Goal: Complete application form

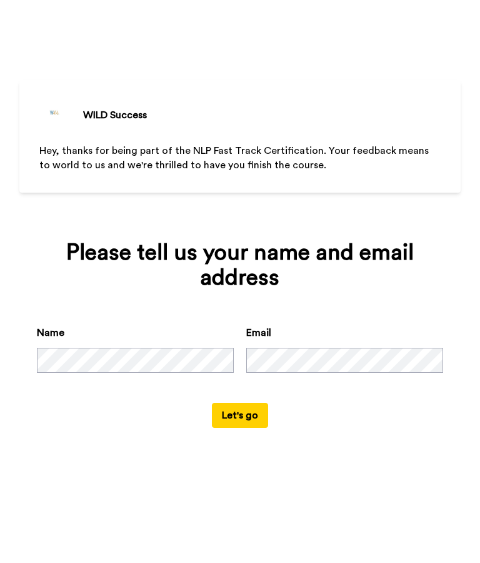
click at [234, 410] on button "Let's go" at bounding box center [240, 415] width 56 height 25
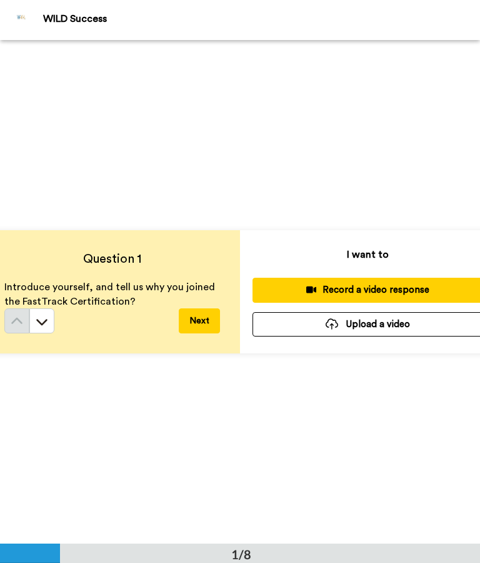
click at [430, 284] on div "Record a video response" at bounding box center [368, 289] width 211 height 13
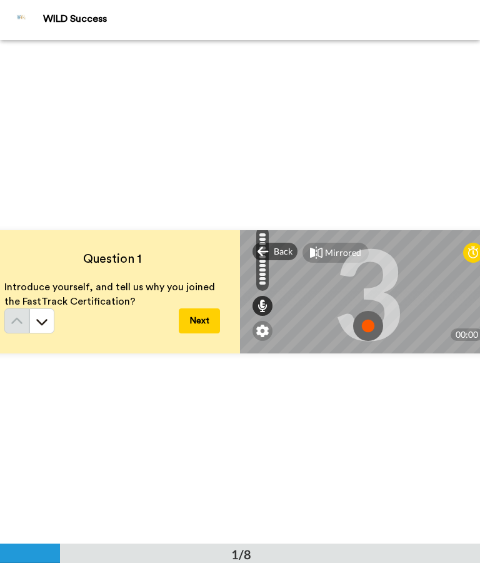
click at [370, 323] on img at bounding box center [368, 326] width 30 height 30
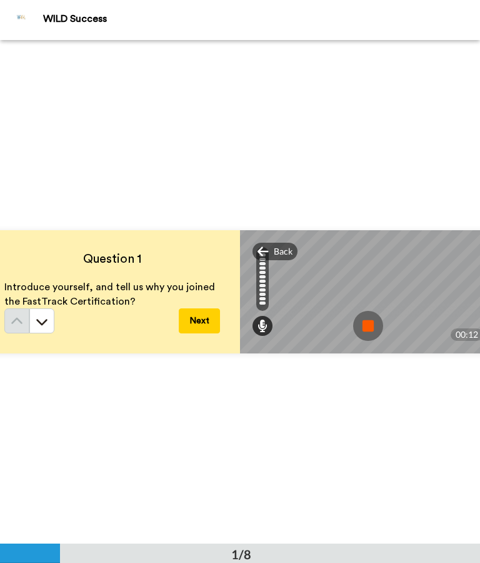
click at [373, 315] on img at bounding box center [368, 326] width 30 height 30
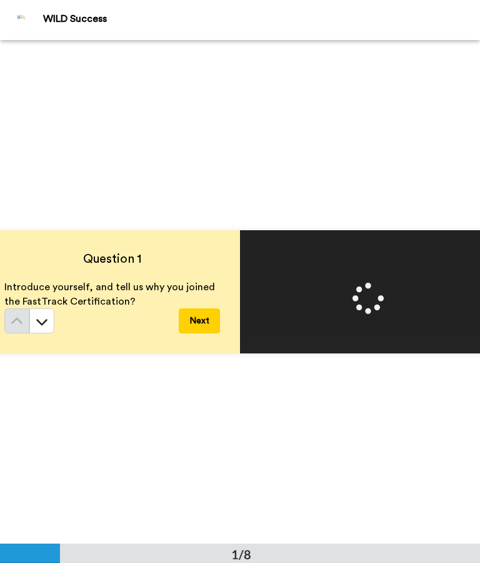
click at [198, 315] on button "Next" at bounding box center [199, 320] width 41 height 25
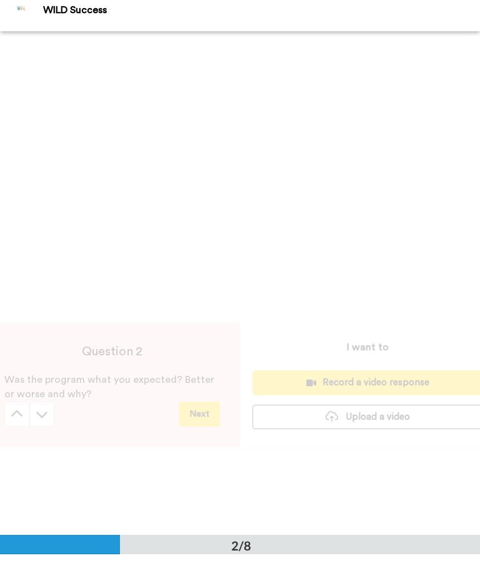
scroll to position [504, 0]
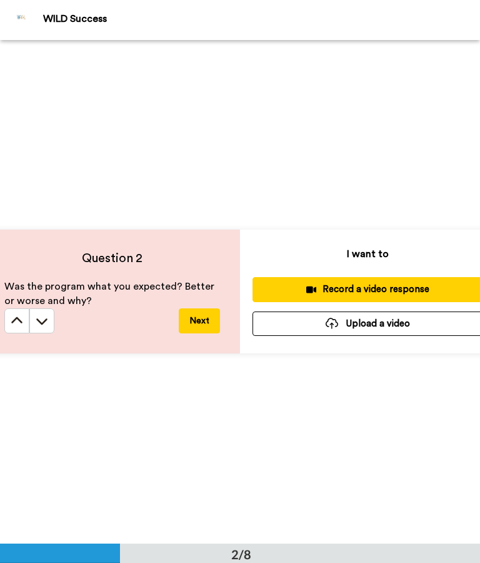
click at [438, 283] on div "Record a video response" at bounding box center [368, 289] width 211 height 13
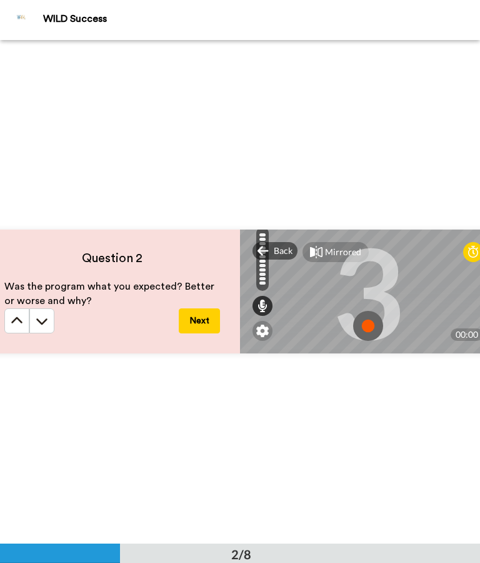
click at [366, 324] on img at bounding box center [368, 326] width 30 height 30
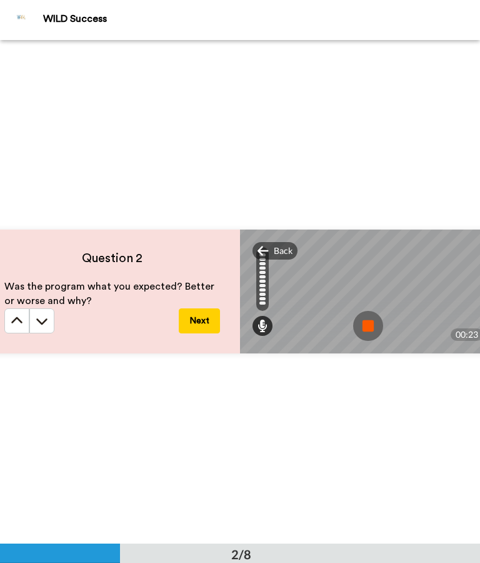
click at [377, 320] on img at bounding box center [368, 326] width 30 height 30
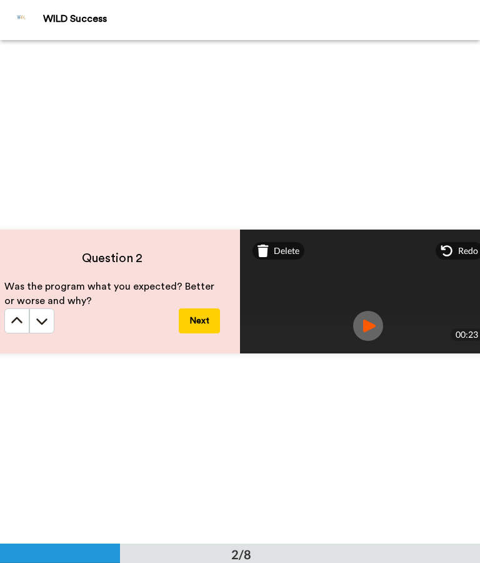
click at [201, 322] on button "Next" at bounding box center [199, 320] width 41 height 25
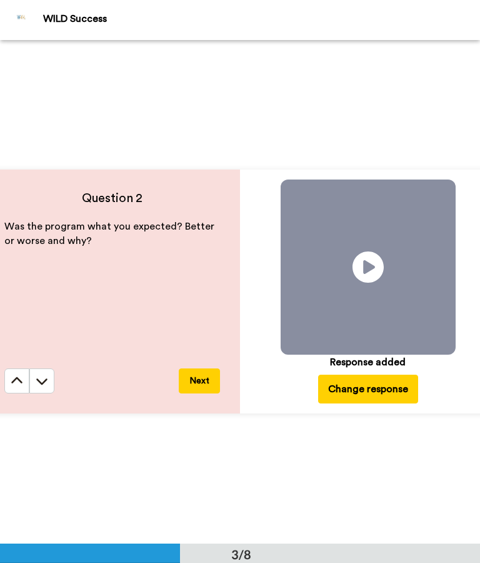
scroll to position [1007, 0]
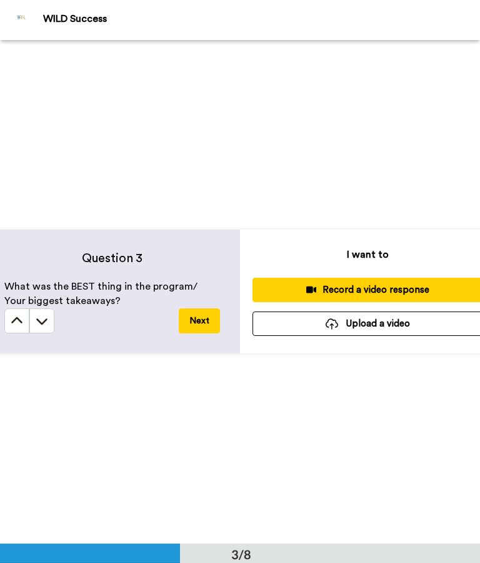
click at [413, 285] on div "Record a video response" at bounding box center [368, 289] width 211 height 13
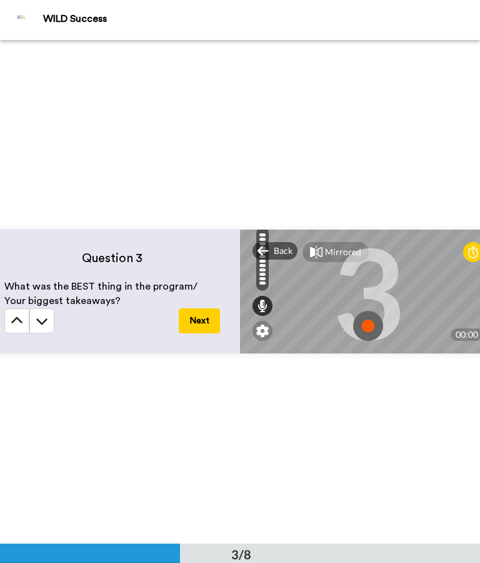
click at [366, 324] on img at bounding box center [368, 326] width 30 height 30
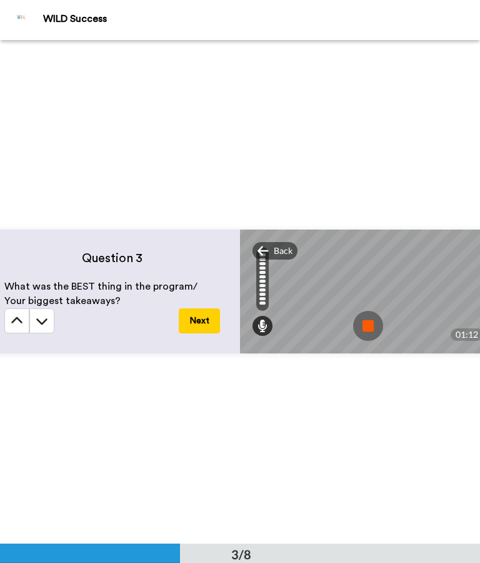
click at [371, 321] on img at bounding box center [368, 326] width 30 height 30
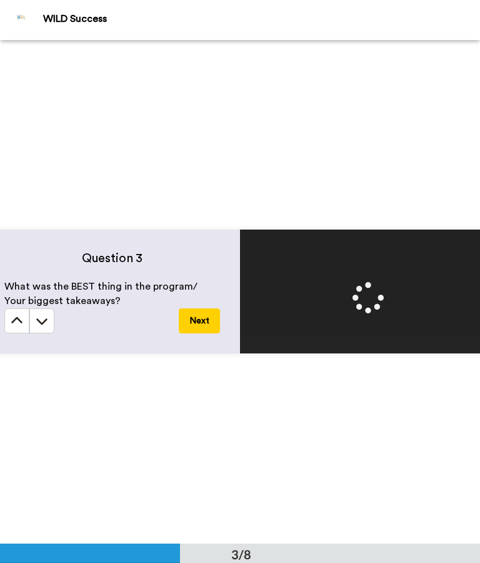
click at [199, 320] on button "Next" at bounding box center [199, 320] width 41 height 25
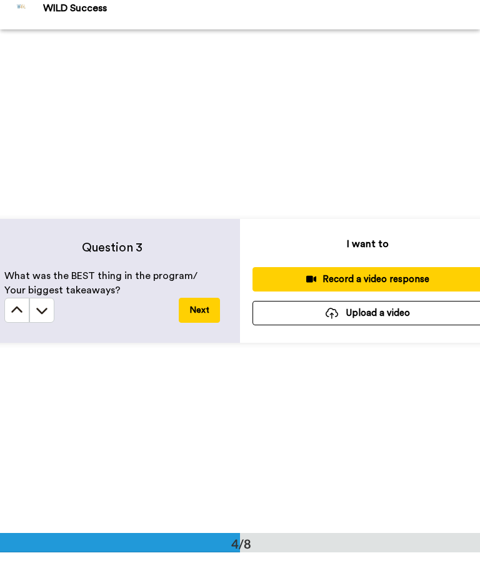
scroll to position [1511, 0]
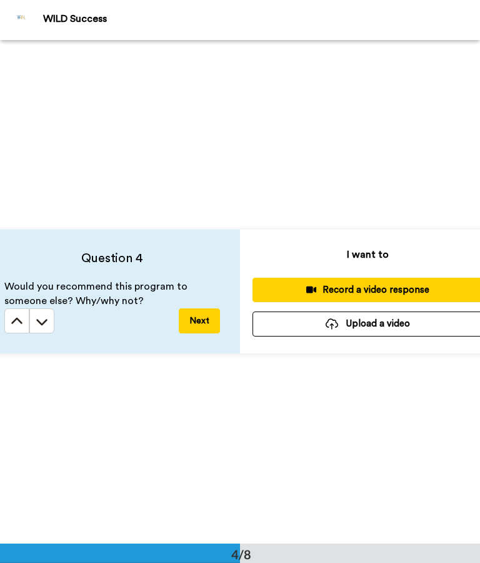
click at [423, 281] on button "Record a video response" at bounding box center [368, 290] width 231 height 24
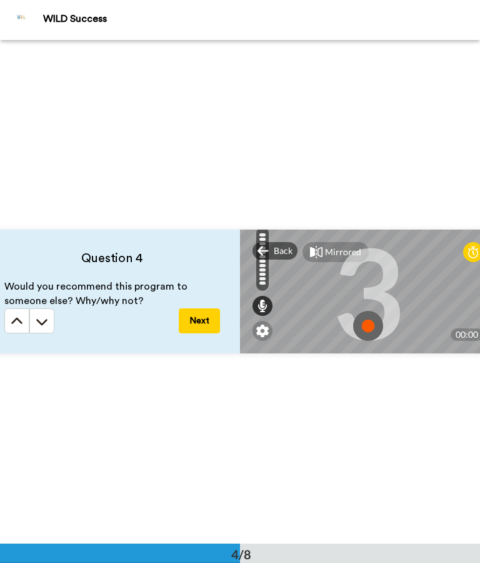
click at [371, 318] on img at bounding box center [368, 326] width 30 height 30
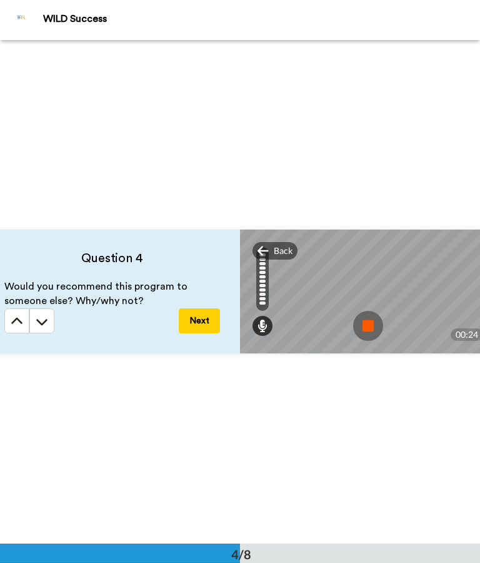
click at [360, 321] on img at bounding box center [368, 326] width 30 height 30
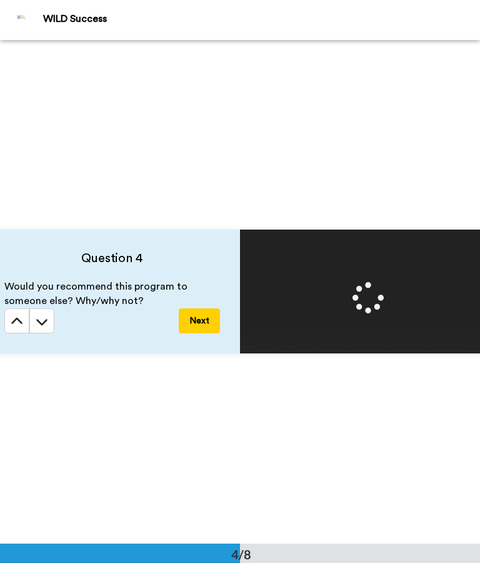
click at [203, 316] on button "Next" at bounding box center [199, 320] width 41 height 25
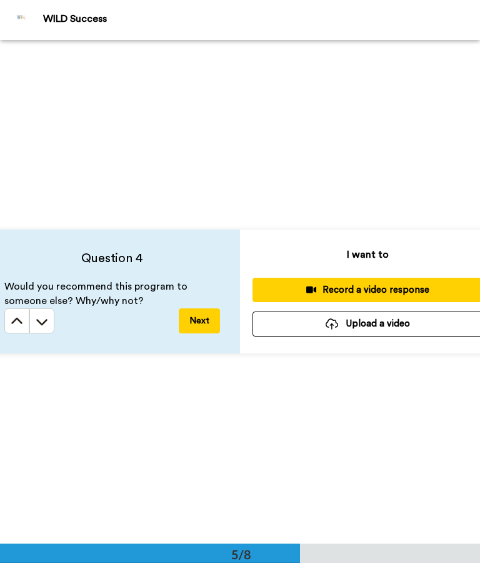
scroll to position [2014, 0]
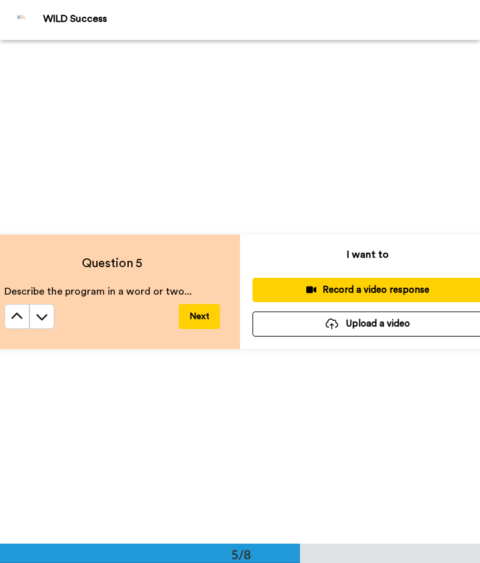
click at [402, 286] on div "Record a video response" at bounding box center [368, 289] width 211 height 13
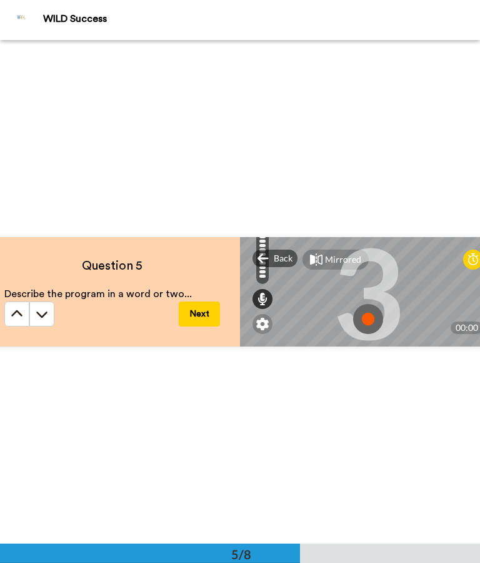
click at [373, 311] on img at bounding box center [368, 319] width 30 height 30
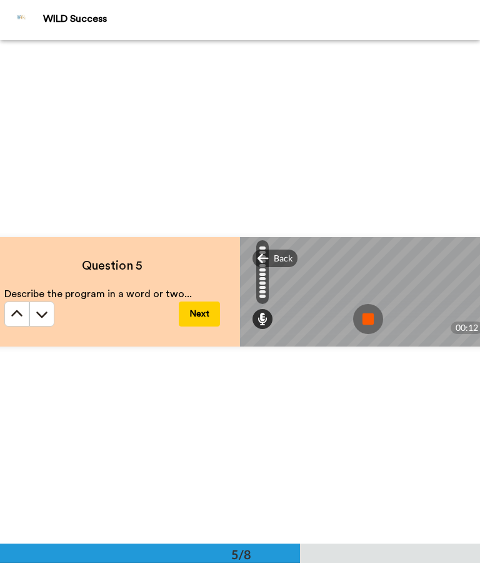
click at [370, 313] on img at bounding box center [368, 319] width 30 height 30
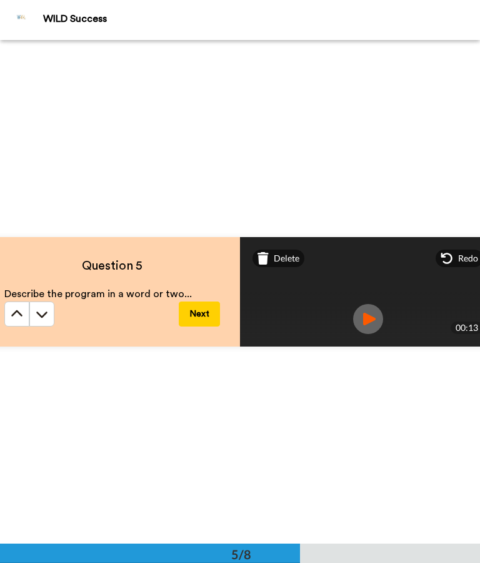
click at [204, 308] on button "Next" at bounding box center [199, 313] width 41 height 25
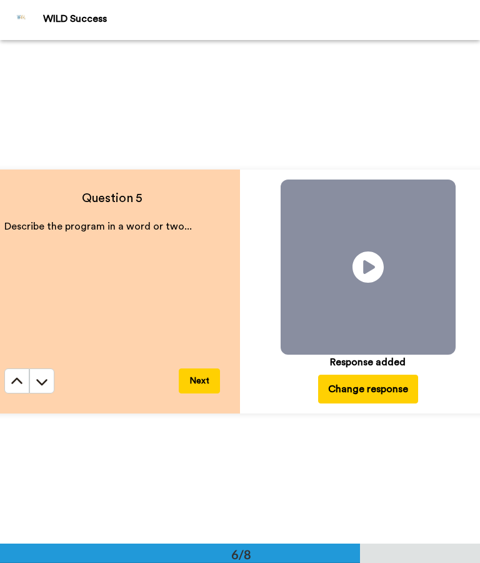
scroll to position [2518, 0]
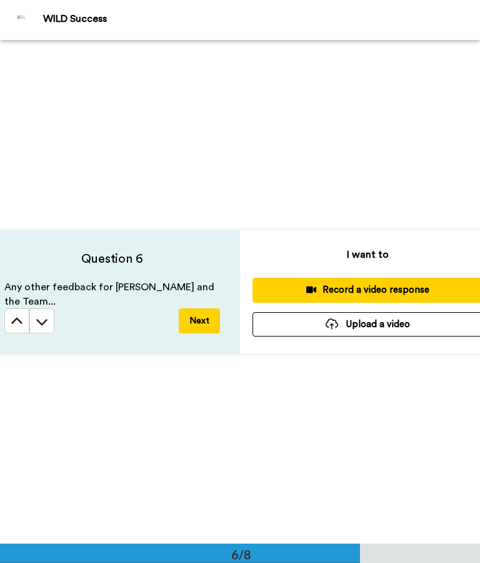
click at [411, 286] on div "Record a video response" at bounding box center [368, 289] width 211 height 13
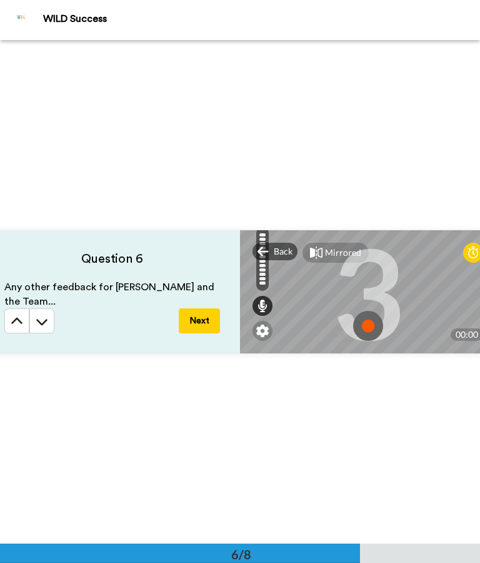
click at [368, 320] on img at bounding box center [368, 326] width 30 height 30
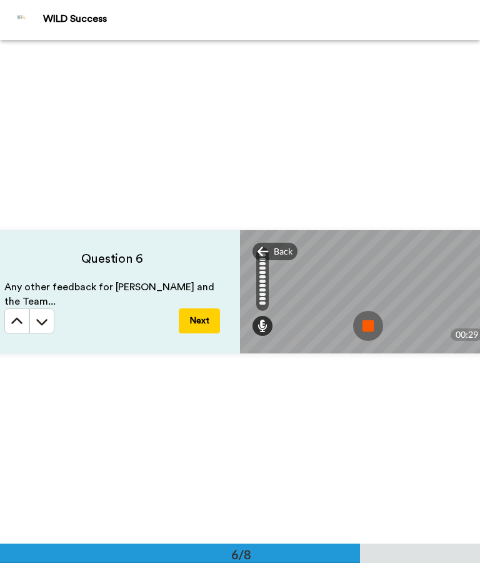
click at [374, 321] on img at bounding box center [368, 326] width 30 height 30
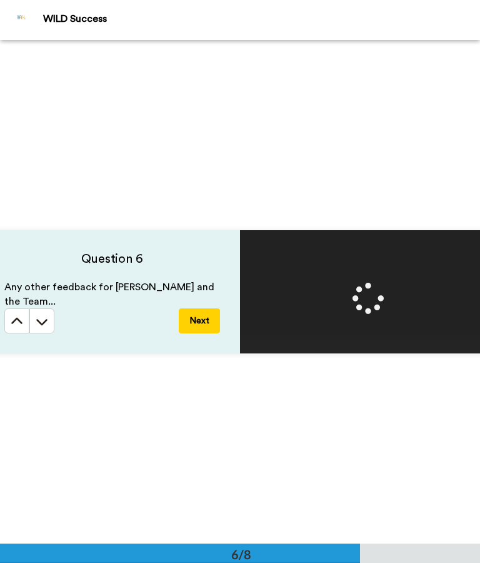
click at [202, 312] on button "Next" at bounding box center [199, 320] width 41 height 25
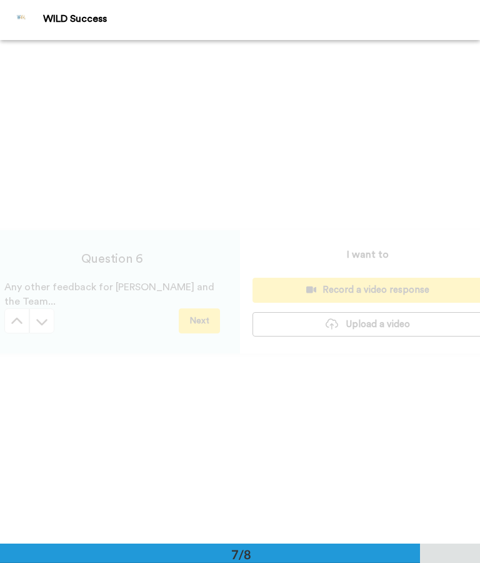
scroll to position [3022, 0]
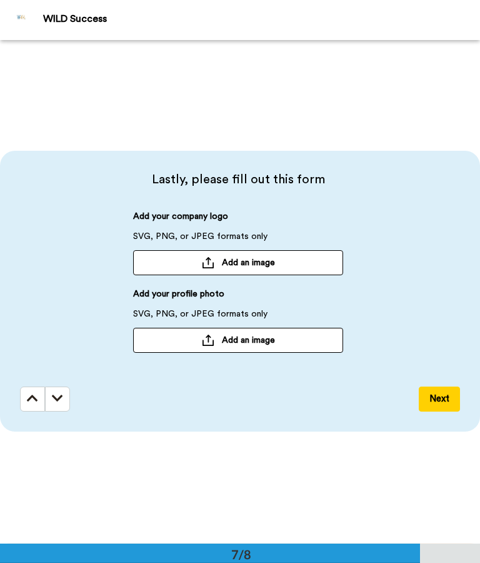
click at [275, 258] on span "Add an image" at bounding box center [248, 262] width 53 height 13
click at [441, 394] on button "Next" at bounding box center [439, 398] width 41 height 25
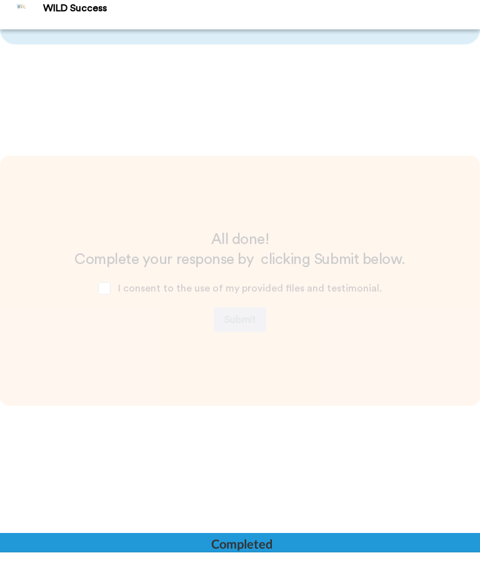
scroll to position [3398, 0]
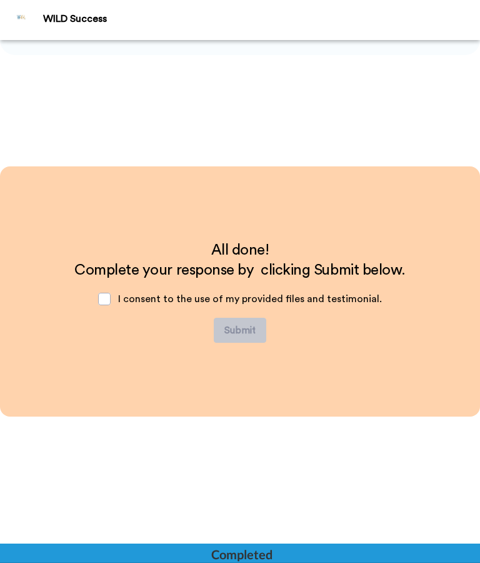
click at [227, 400] on div "All done! Complete your response by clicking Submit below. I consent to the use…" at bounding box center [240, 291] width 480 height 250
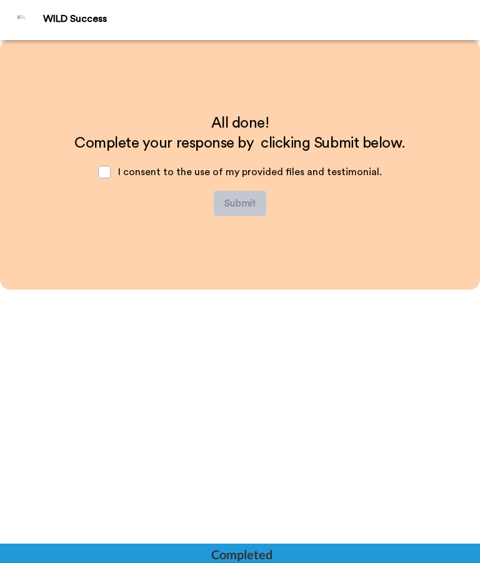
scroll to position [3525, 0]
click at [385, 555] on div at bounding box center [240, 552] width 480 height 19
click at [103, 169] on span at bounding box center [104, 172] width 13 height 13
click at [247, 196] on button "Submit" at bounding box center [240, 203] width 53 height 25
